Goal: Task Accomplishment & Management: Manage account settings

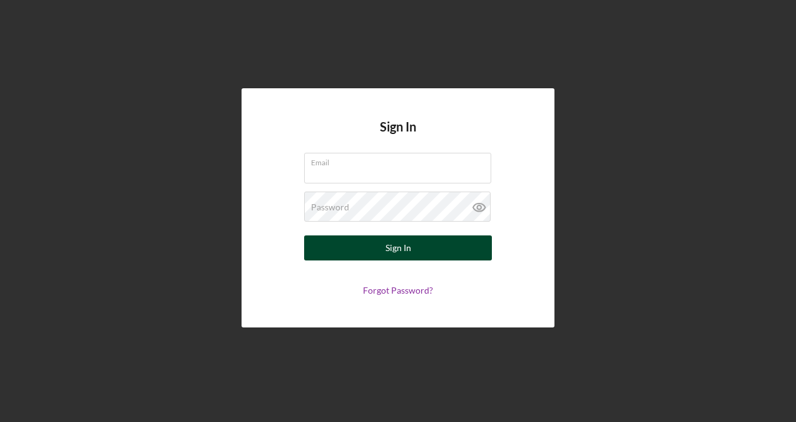
type input "[PERSON_NAME][EMAIL_ADDRESS][DOMAIN_NAME]"
click at [418, 253] on button "Sign In" at bounding box center [398, 247] width 188 height 25
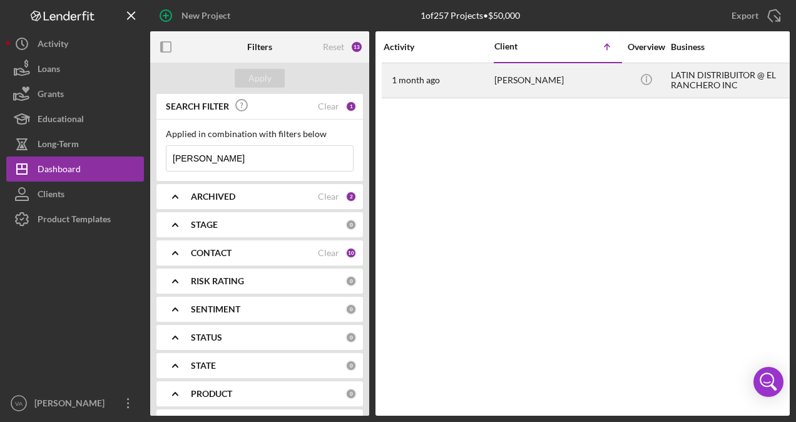
click at [543, 88] on div "[PERSON_NAME]" at bounding box center [557, 80] width 125 height 33
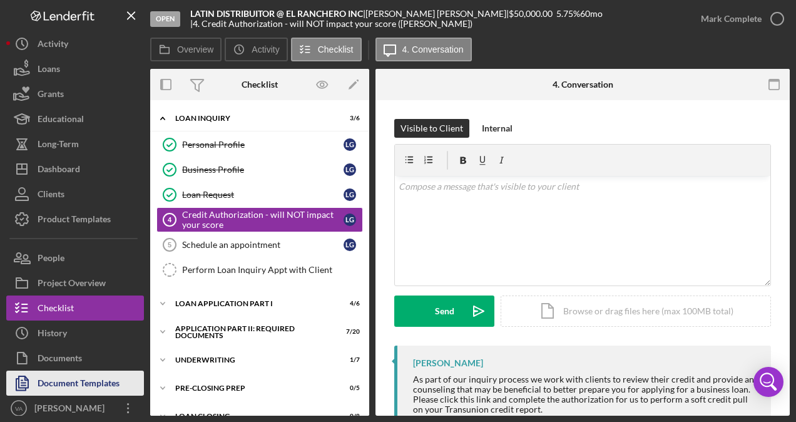
click at [69, 384] on div "Document Templates" at bounding box center [79, 385] width 82 height 28
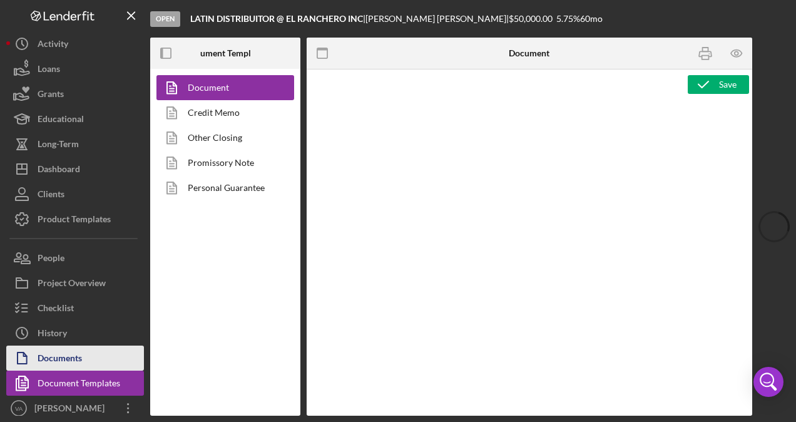
type textarea "<pre style="text-align: right"><span style="font-size: 10pt">OFFICE </span><str…"
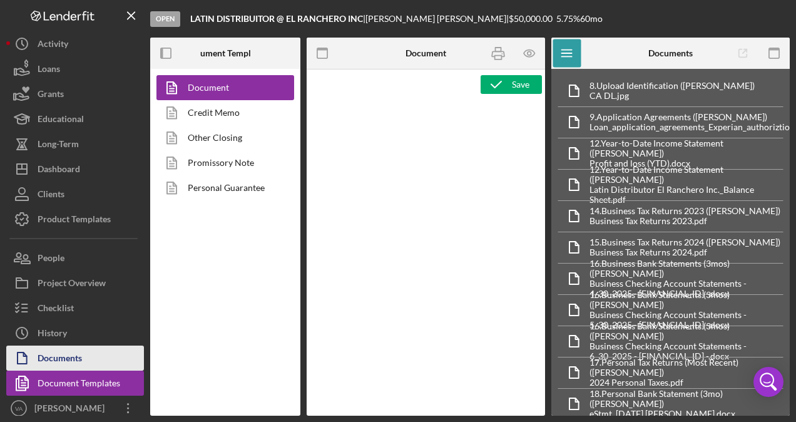
click at [74, 362] on div "Documents" at bounding box center [60, 360] width 44 height 28
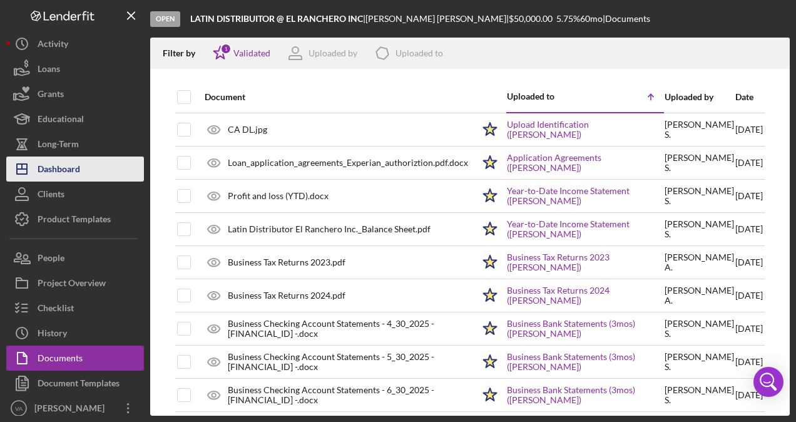
click at [66, 165] on div "Dashboard" at bounding box center [59, 171] width 43 height 28
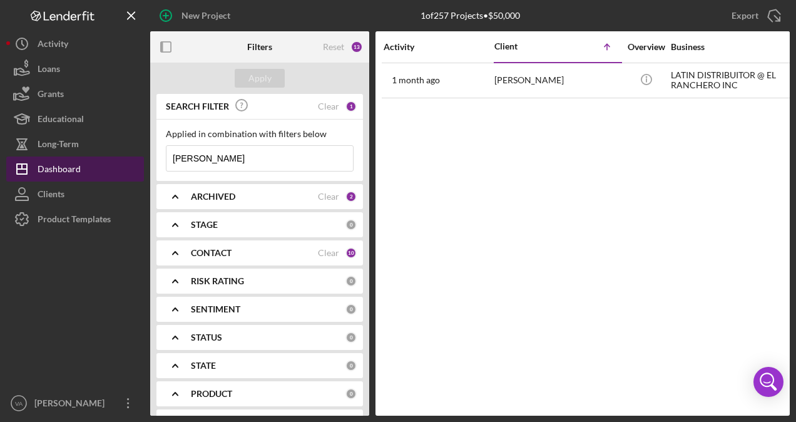
drag, startPoint x: 214, startPoint y: 160, endPoint x: 133, endPoint y: 157, distance: 81.5
click at [133, 157] on div "New Project 1 of 257 Projects • $50,000 [PERSON_NAME] Export Icon/Export Filter…" at bounding box center [398, 208] width 784 height 416
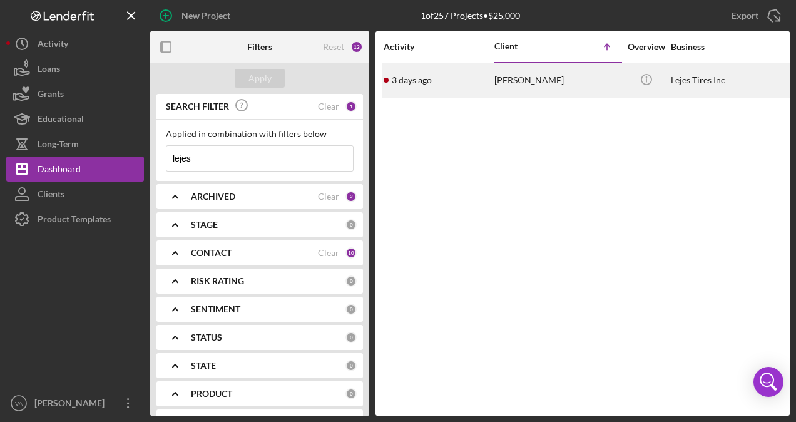
type input "lejes"
click at [552, 89] on div "[PERSON_NAME]" at bounding box center [557, 80] width 125 height 33
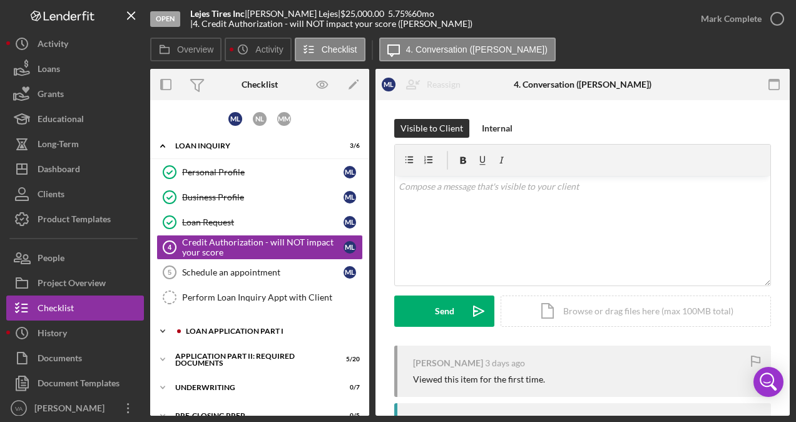
scroll to position [73, 0]
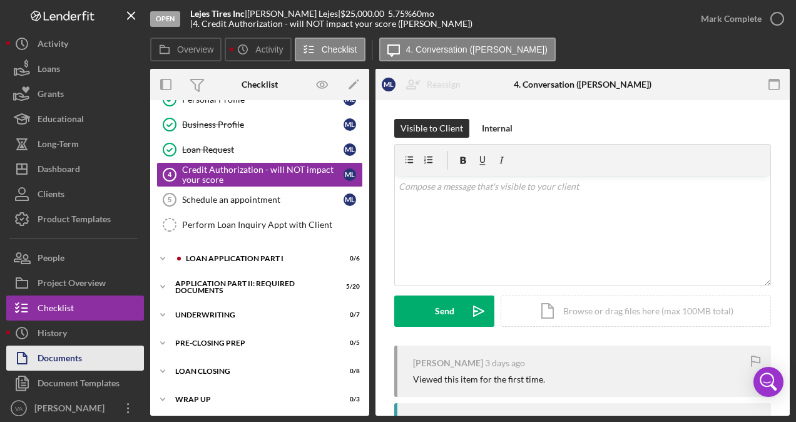
click at [102, 358] on button "Documents" at bounding box center [75, 358] width 138 height 25
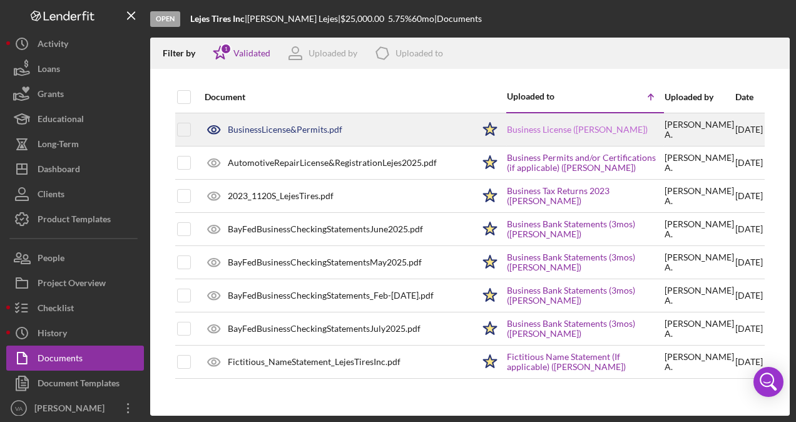
click at [580, 134] on link "Business License ([PERSON_NAME])" at bounding box center [577, 130] width 141 height 10
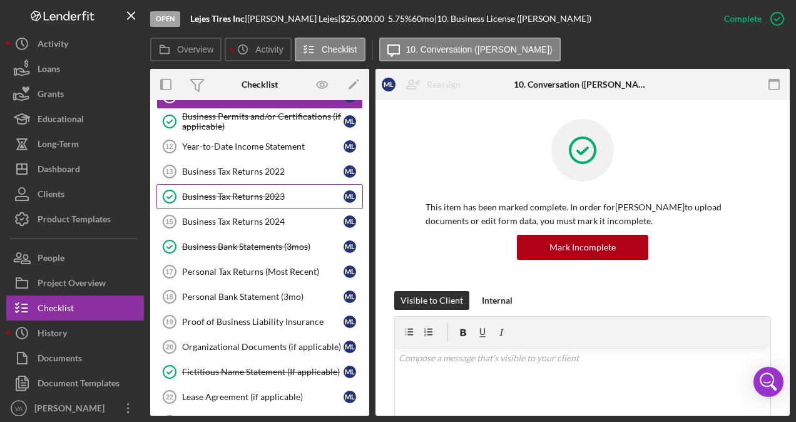
scroll to position [133, 0]
click at [253, 191] on div "Business Tax Returns 2023" at bounding box center [263, 196] width 162 height 10
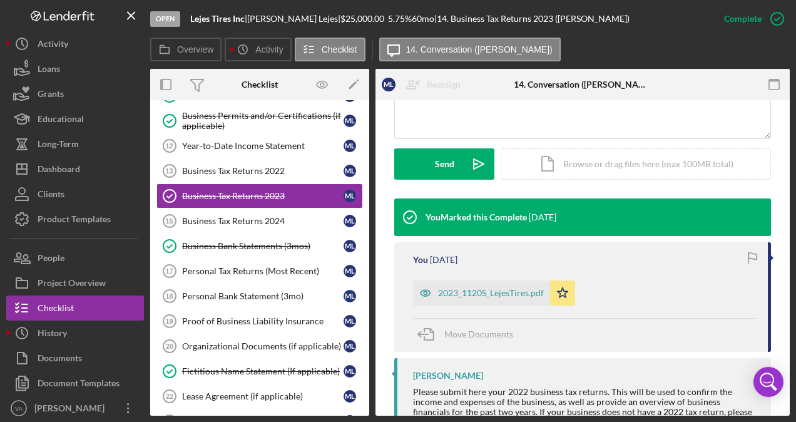
scroll to position [320, 0]
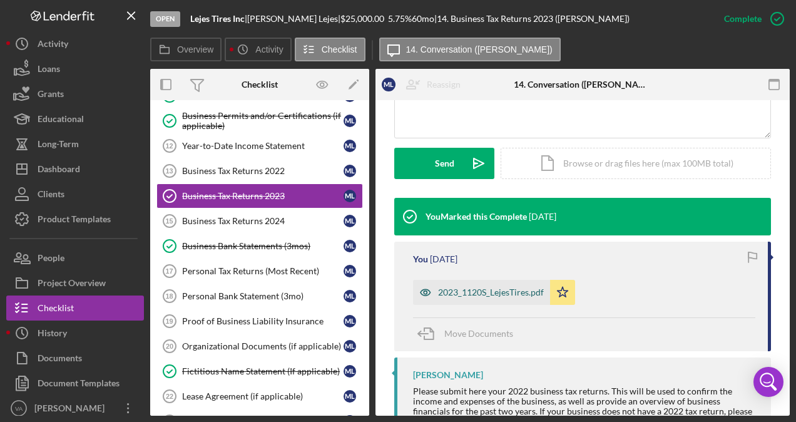
click at [500, 293] on div "2023_1120S_LejesTires.pdf" at bounding box center [491, 292] width 106 height 10
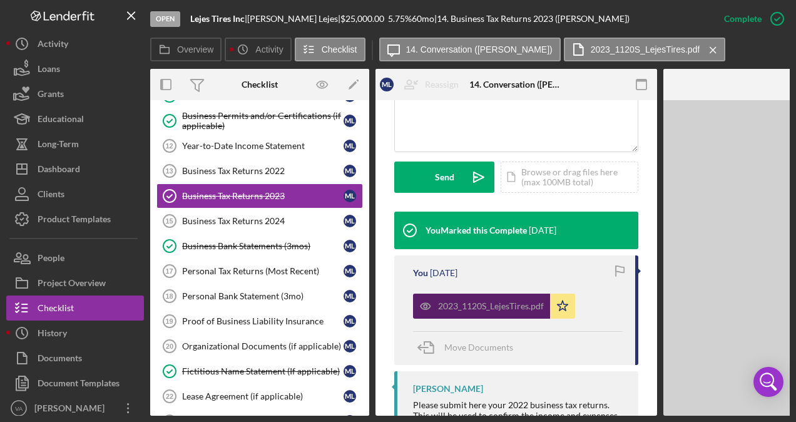
scroll to position [334, 0]
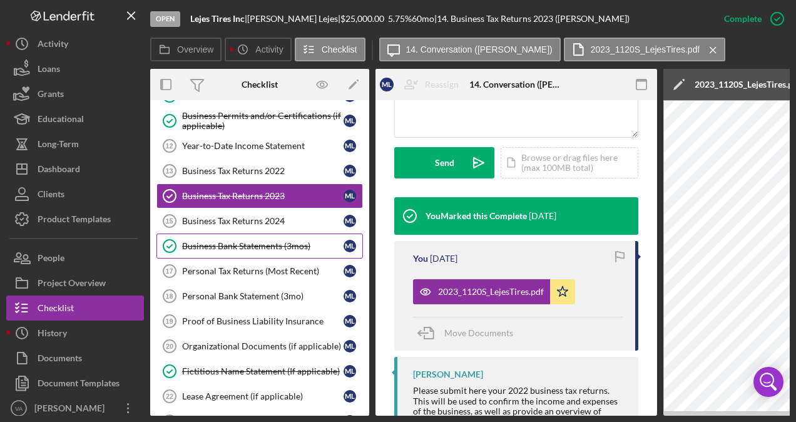
click at [252, 245] on div "Business Bank Statements (3mos)" at bounding box center [263, 246] width 162 height 10
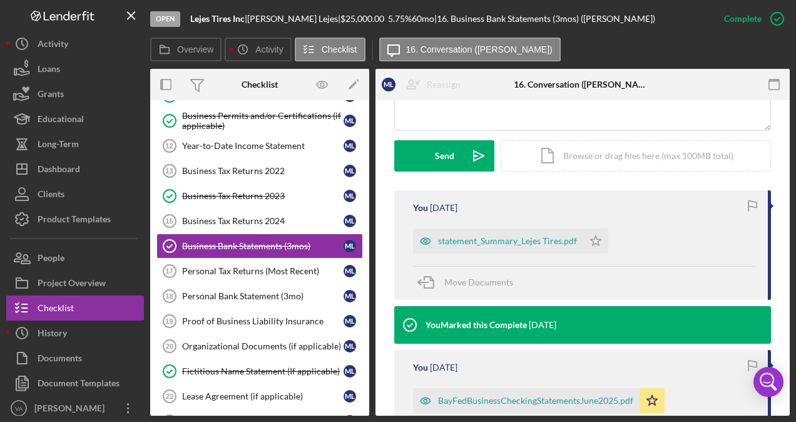
scroll to position [328, 0]
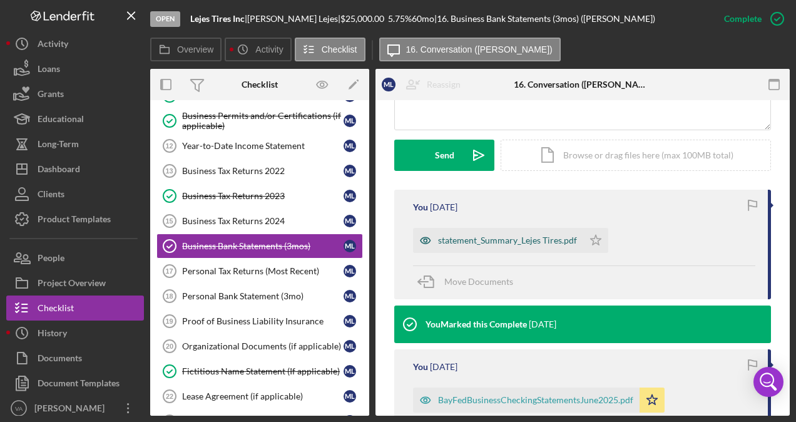
click at [525, 240] on div "statement_Summary_Lejes Tires.pdf" at bounding box center [507, 240] width 139 height 10
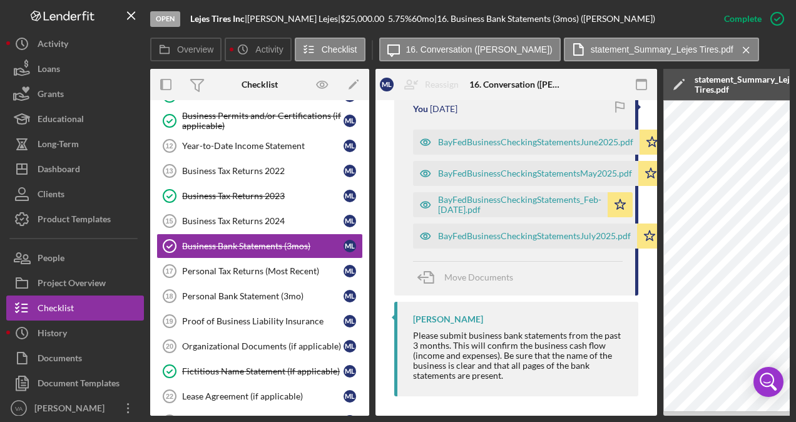
scroll to position [600, 0]
click at [525, 240] on div "BayFedBusinessCheckingStatementsJuly2025.pdf" at bounding box center [534, 236] width 193 height 10
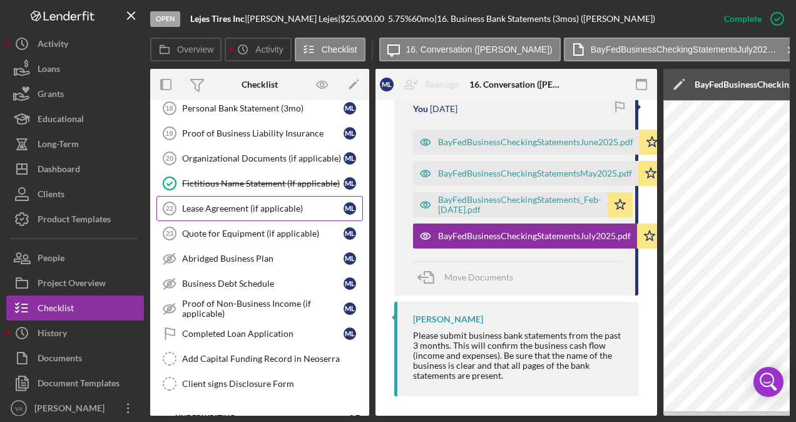
scroll to position [0, 0]
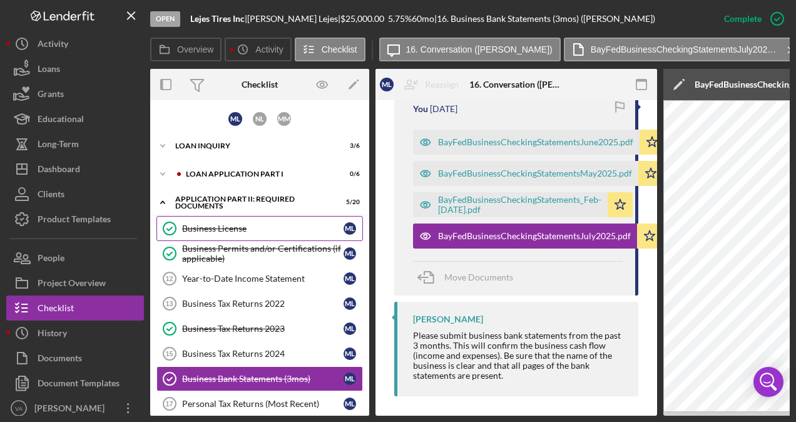
click at [262, 231] on div "Business License" at bounding box center [263, 229] width 162 height 10
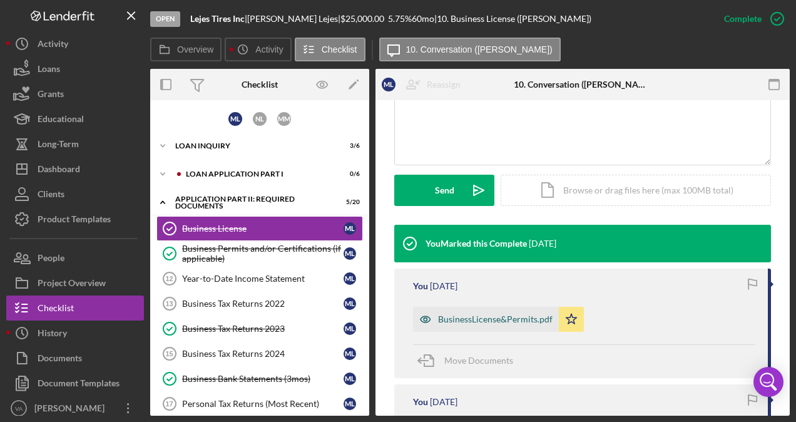
scroll to position [415, 0]
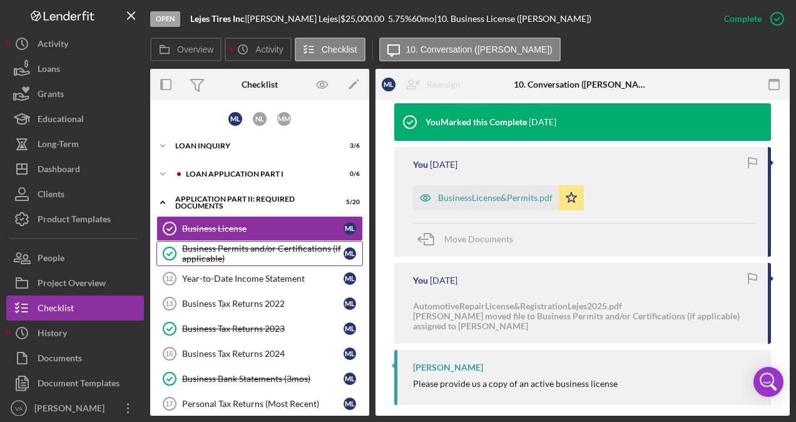
click at [271, 255] on div "Business Permits and/or Certifications (if applicable)" at bounding box center [263, 254] width 162 height 20
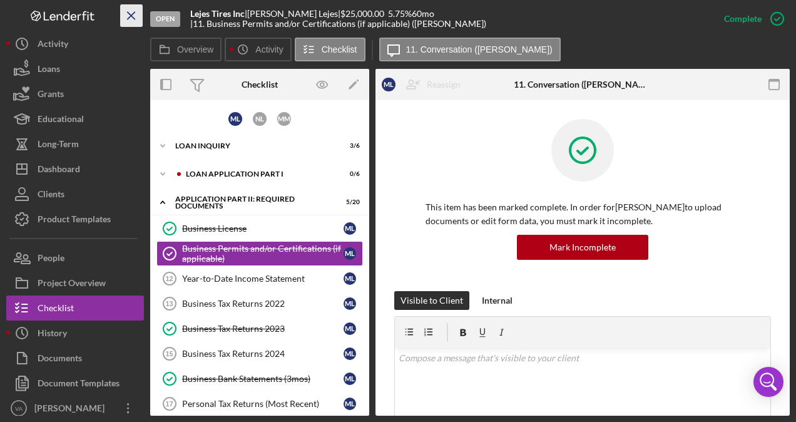
click at [131, 20] on icon "Icon/Menu Close" at bounding box center [132, 16] width 28 height 28
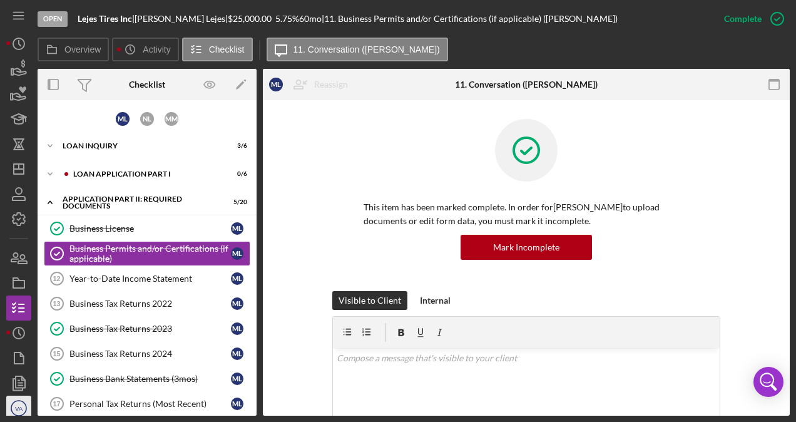
click at [12, 412] on circle "button" at bounding box center [18, 408] width 15 height 15
click at [27, 16] on icon "Icon/Menu" at bounding box center [19, 16] width 28 height 28
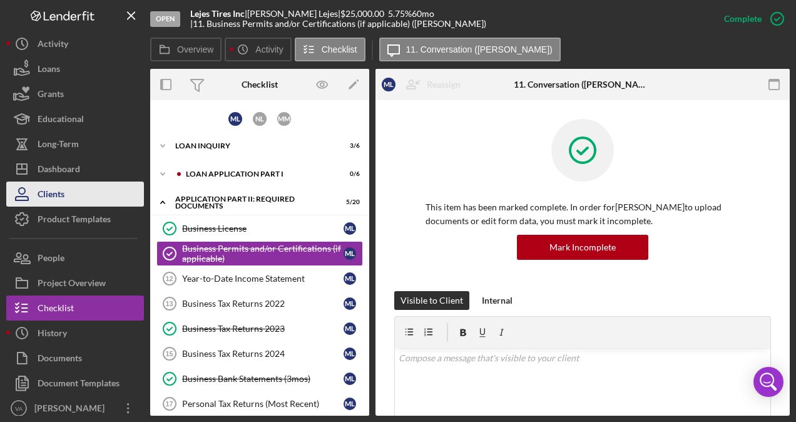
click at [48, 189] on div "Clients" at bounding box center [51, 196] width 27 height 28
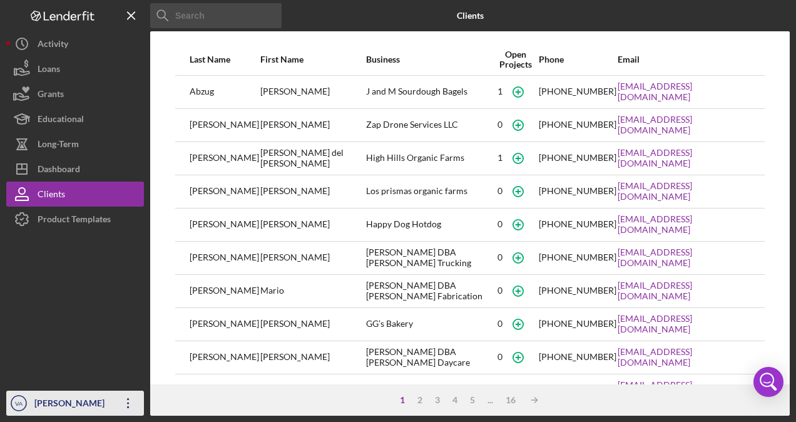
click at [50, 401] on div "[PERSON_NAME]" at bounding box center [71, 405] width 81 height 28
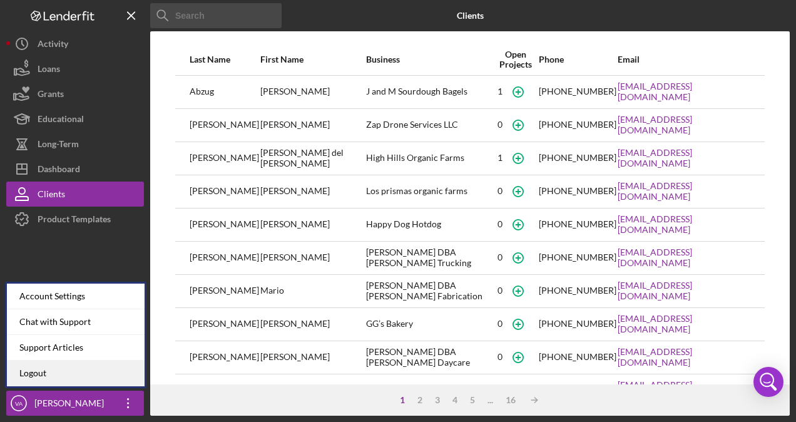
click at [64, 371] on link "Logout" at bounding box center [76, 374] width 138 height 26
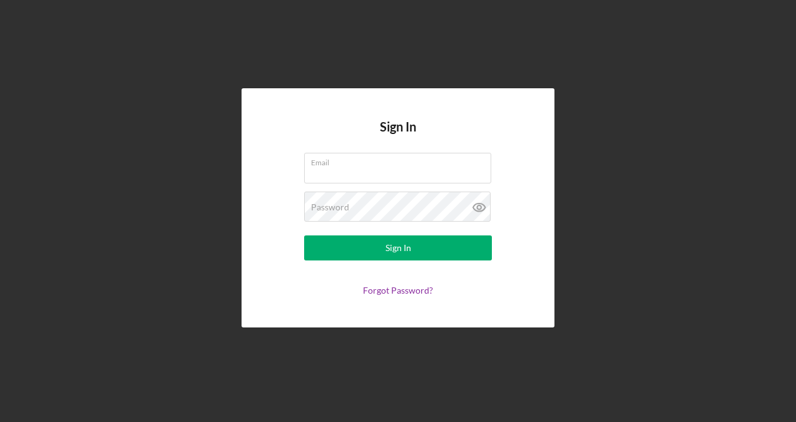
type input "[PERSON_NAME][EMAIL_ADDRESS][DOMAIN_NAME]"
